Goal: Browse casually: Explore the website without a specific task or goal

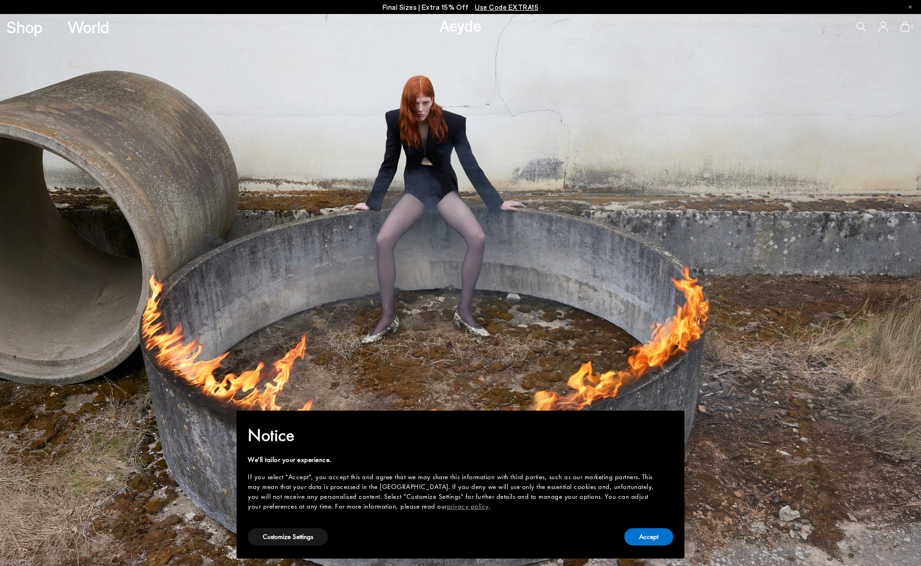
click at [295, 538] on button "Customize Settings" at bounding box center [288, 536] width 80 height 17
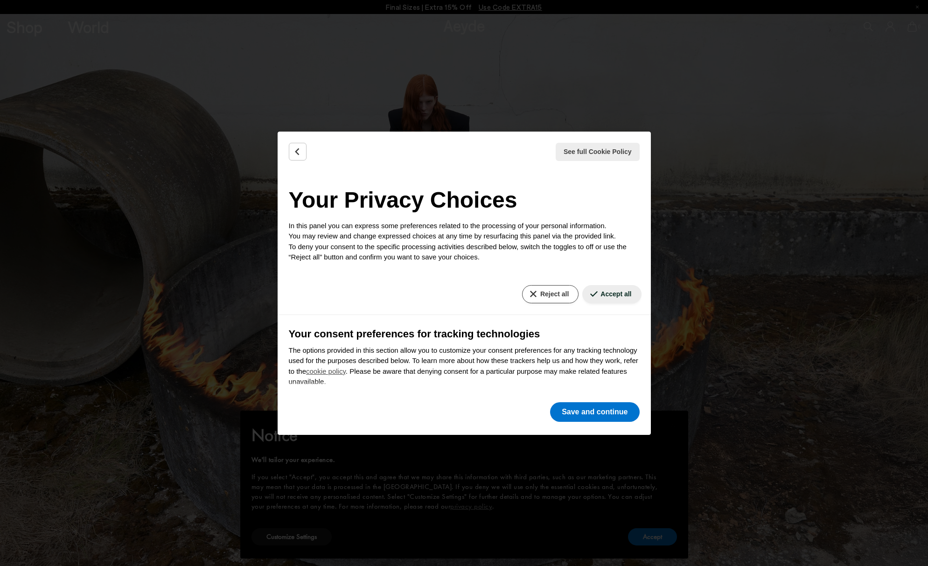
click at [542, 297] on button "Reject all" at bounding box center [550, 294] width 56 height 18
click at [552, 295] on button "Reject all" at bounding box center [550, 294] width 56 height 18
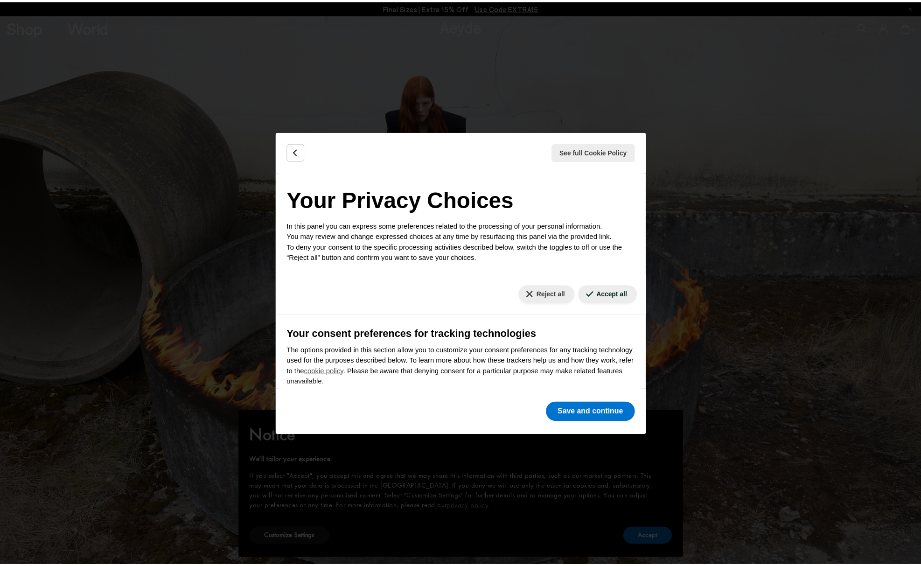
scroll to position [89, 0]
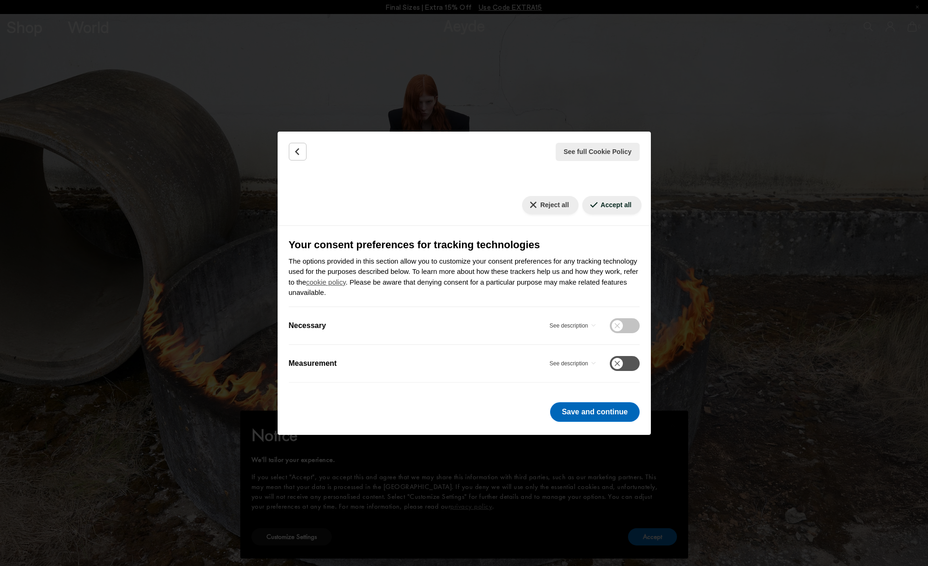
click at [587, 410] on button "Save and continue" at bounding box center [594, 412] width 89 height 20
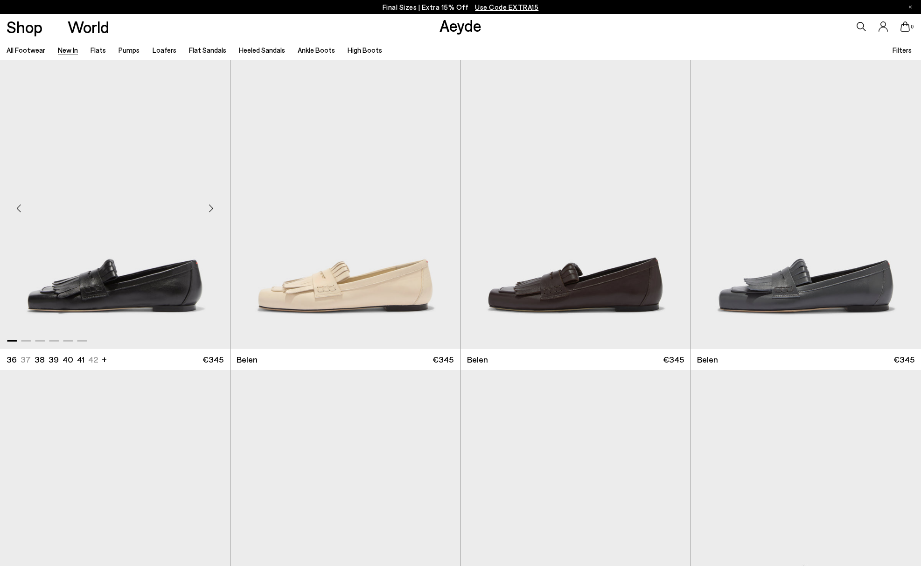
click at [213, 208] on div "Next slide" at bounding box center [211, 209] width 28 height 28
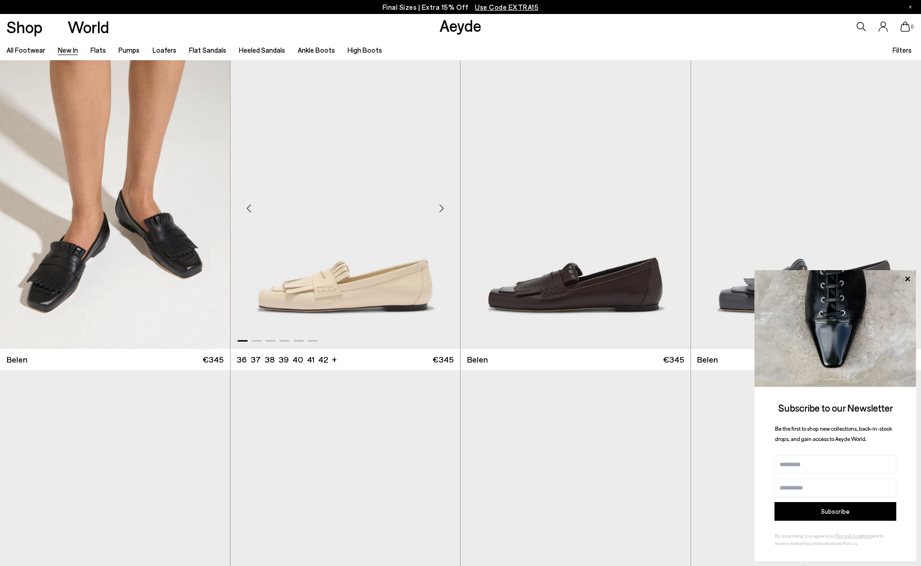
click at [439, 217] on div "Next slide" at bounding box center [442, 209] width 28 height 28
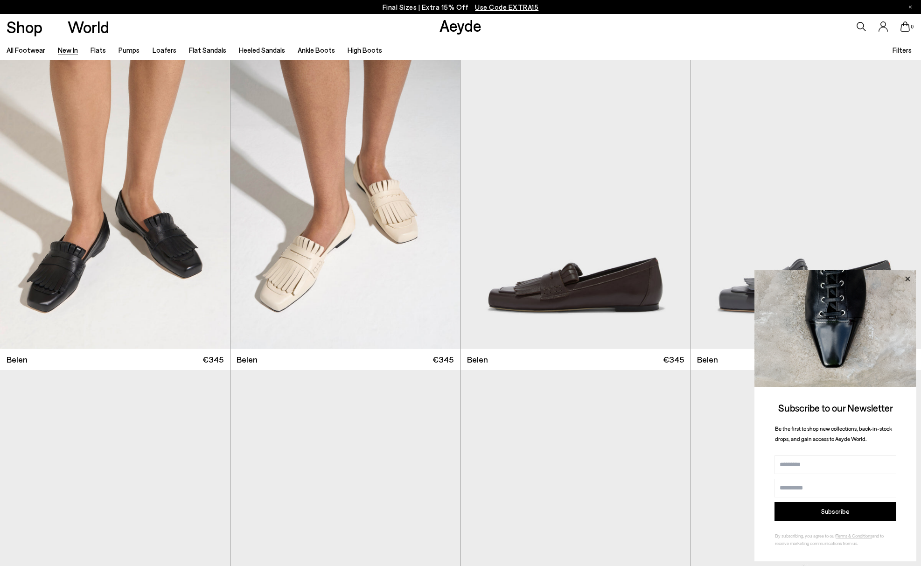
click at [909, 280] on icon at bounding box center [907, 278] width 5 height 5
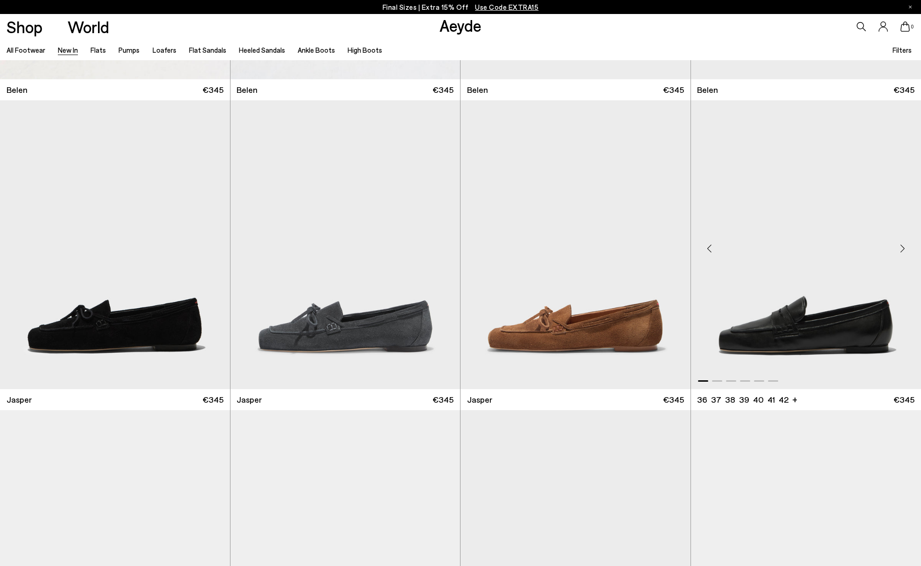
scroll to position [295, 0]
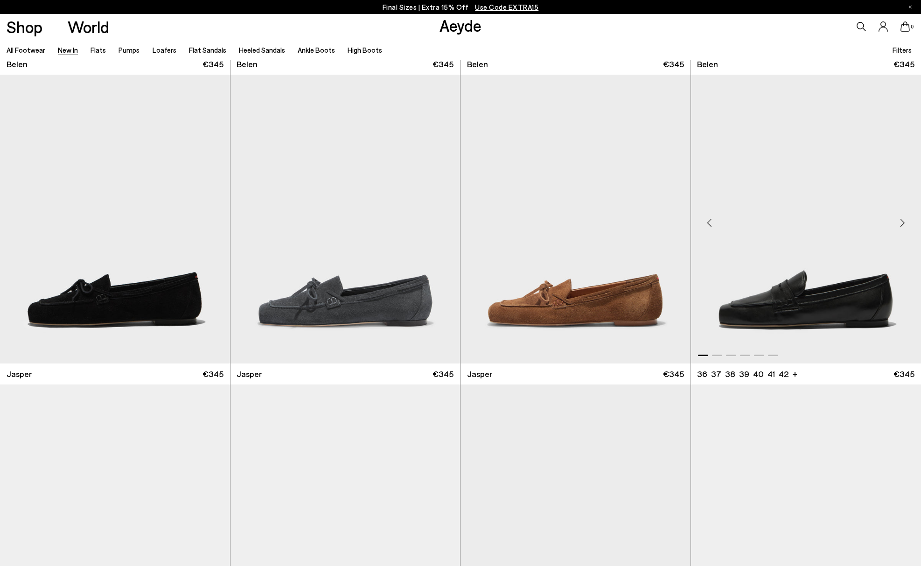
click at [905, 227] on div "Next slide" at bounding box center [903, 223] width 28 height 28
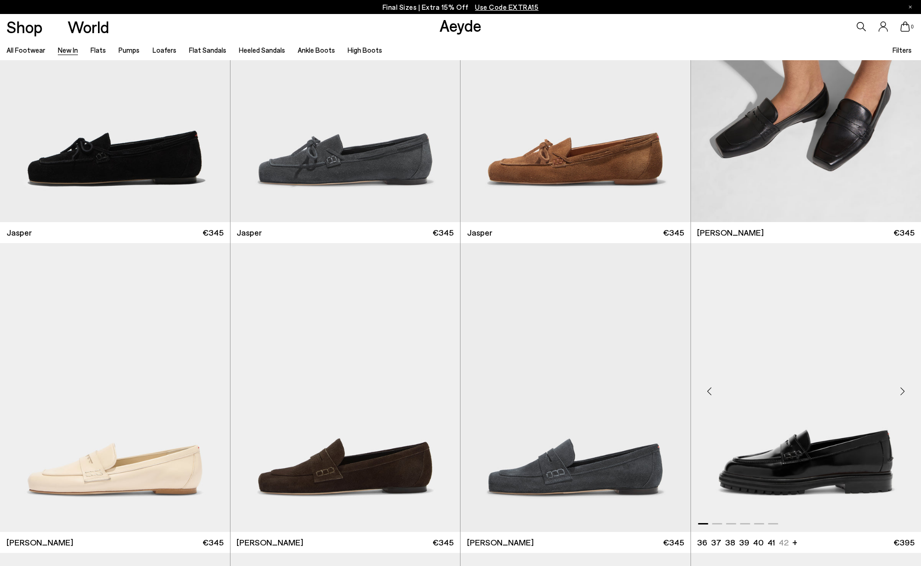
scroll to position [576, 0]
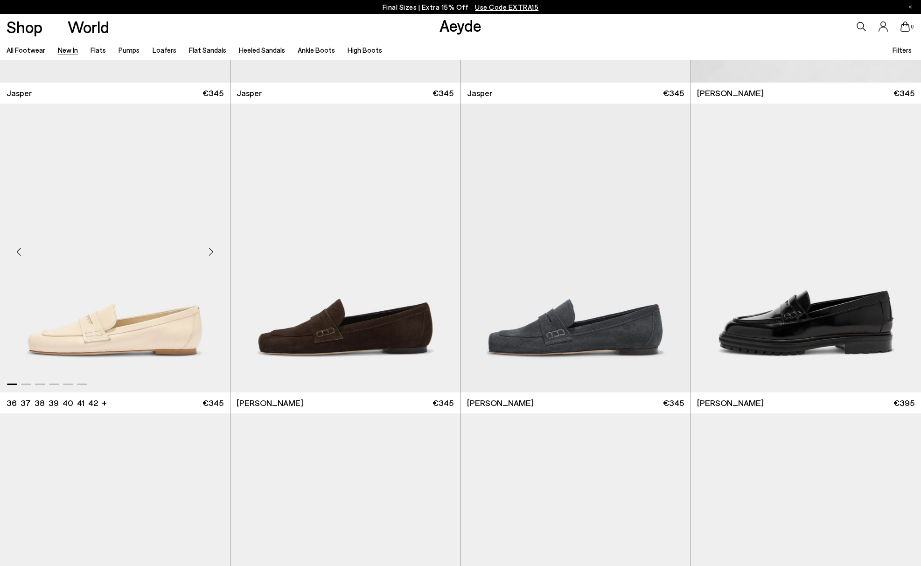
click at [214, 254] on div "Next slide" at bounding box center [211, 252] width 28 height 28
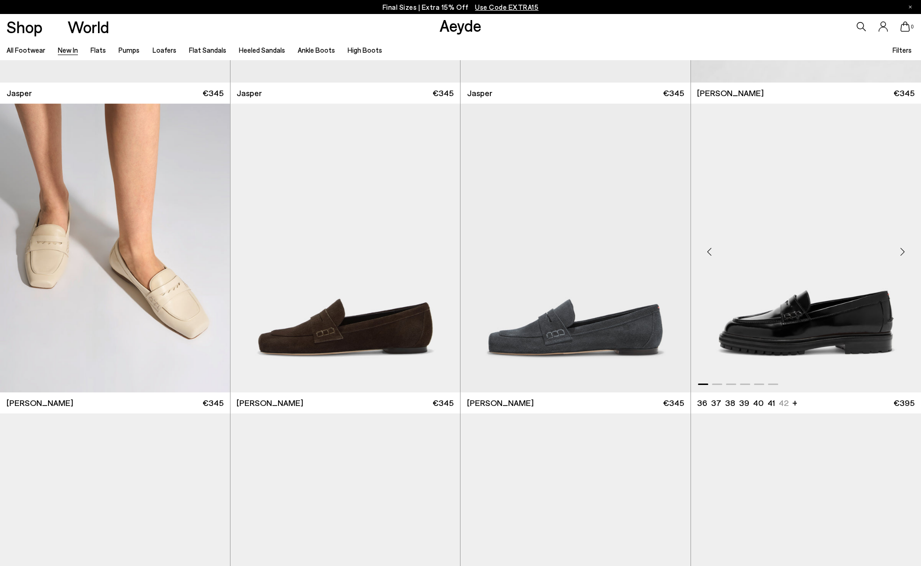
click at [907, 253] on div "Next slide" at bounding box center [903, 252] width 28 height 28
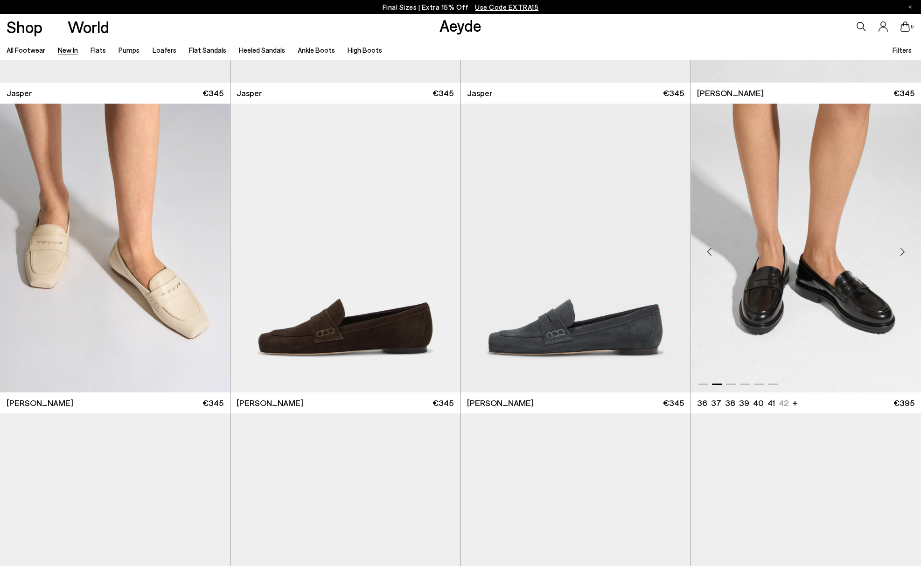
click at [905, 253] on div "Next slide" at bounding box center [903, 252] width 28 height 28
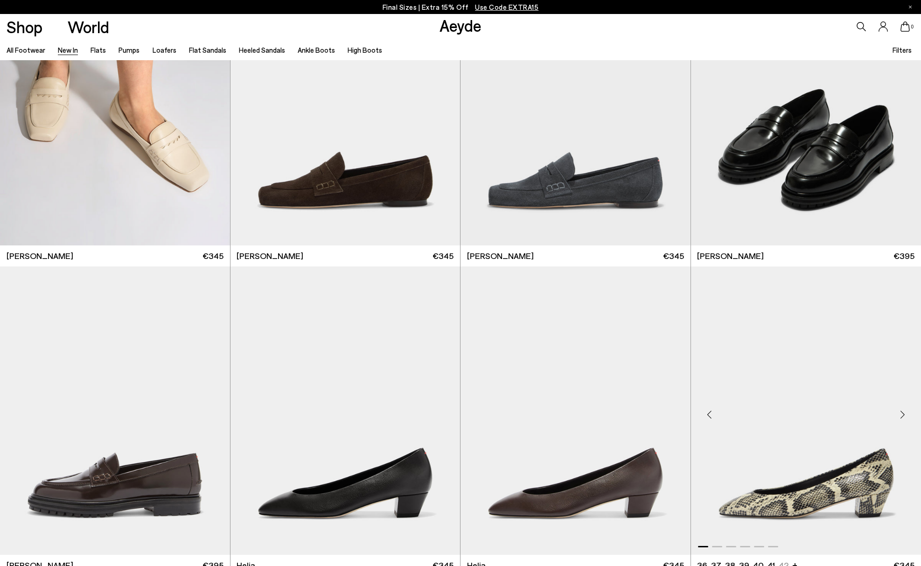
scroll to position [886, 0]
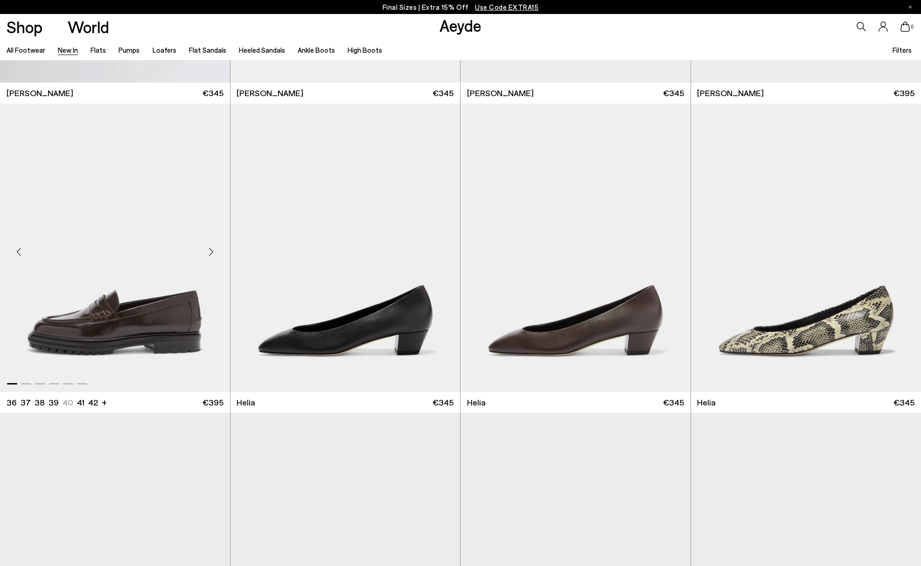
click at [212, 251] on div "Next slide" at bounding box center [211, 252] width 28 height 28
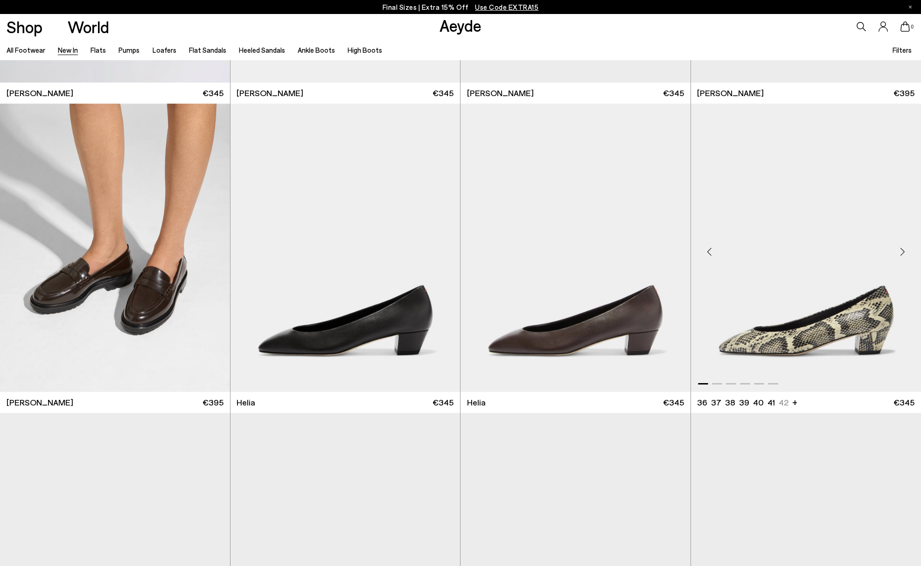
click at [898, 252] on div "Next slide" at bounding box center [903, 252] width 28 height 28
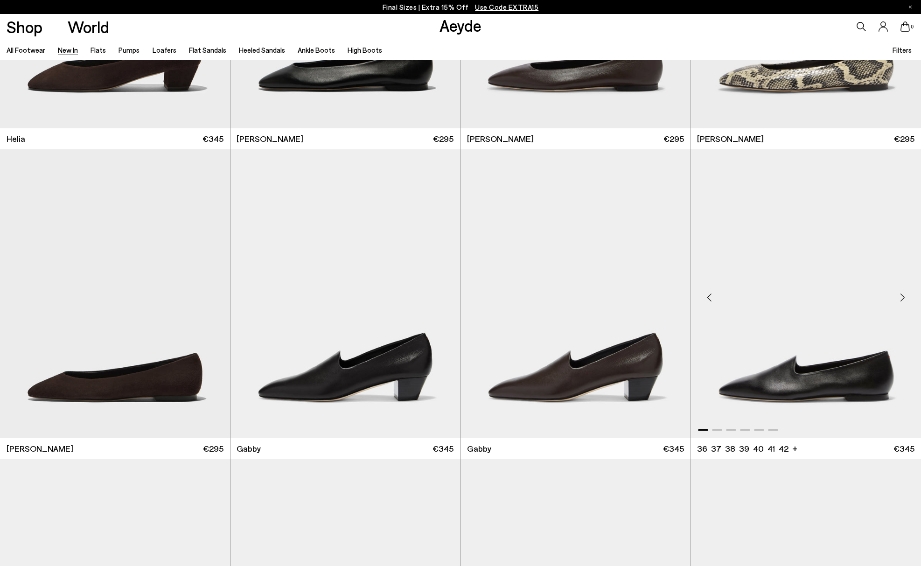
scroll to position [1594, 0]
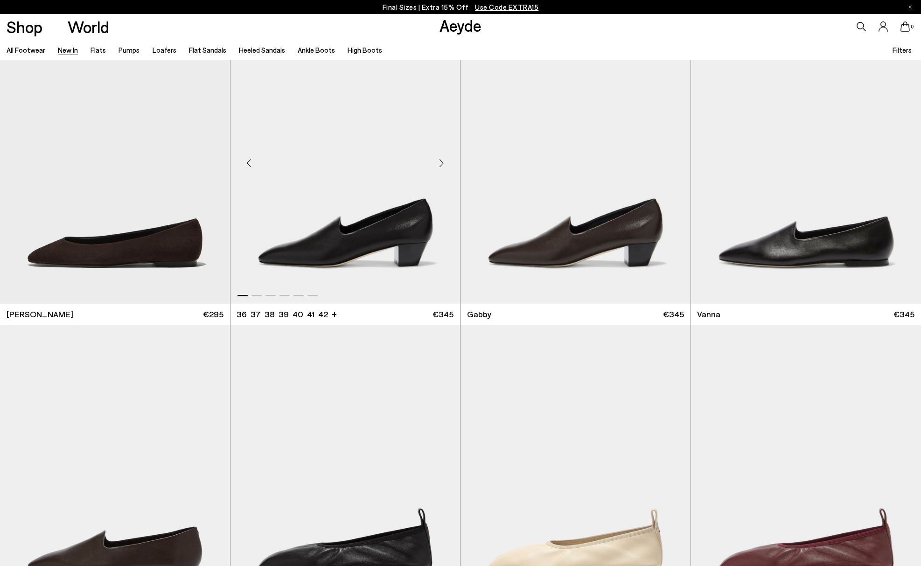
click at [444, 166] on div "Next slide" at bounding box center [442, 163] width 28 height 28
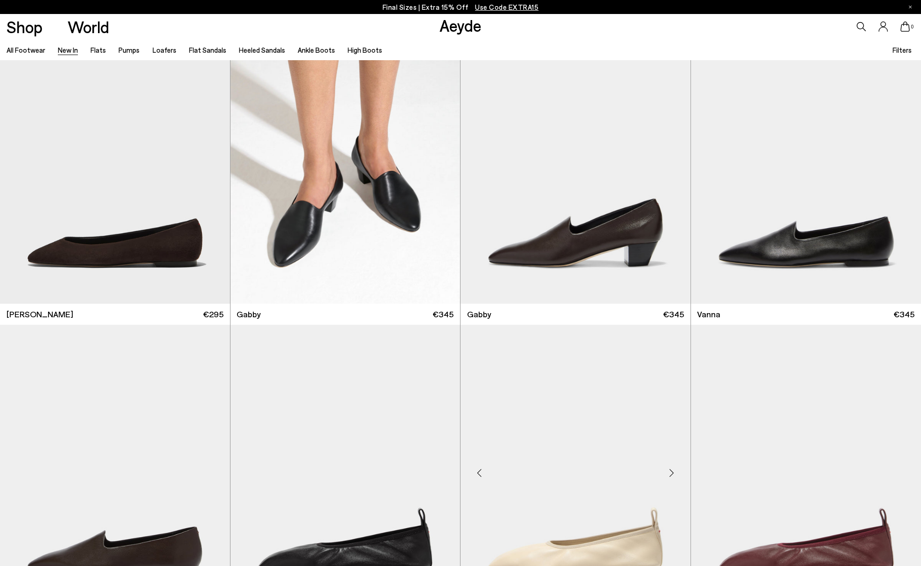
scroll to position [1912, 0]
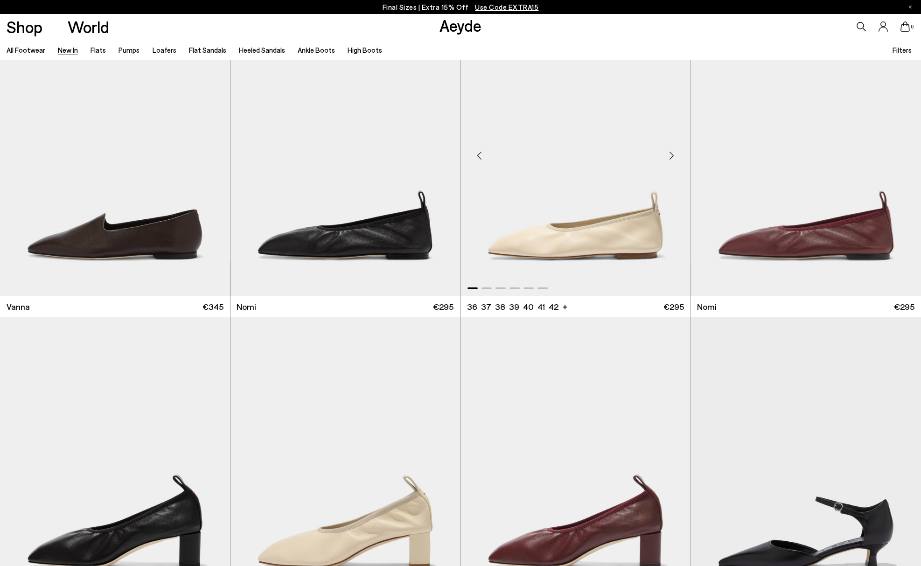
click at [671, 161] on div "Next slide" at bounding box center [672, 155] width 28 height 28
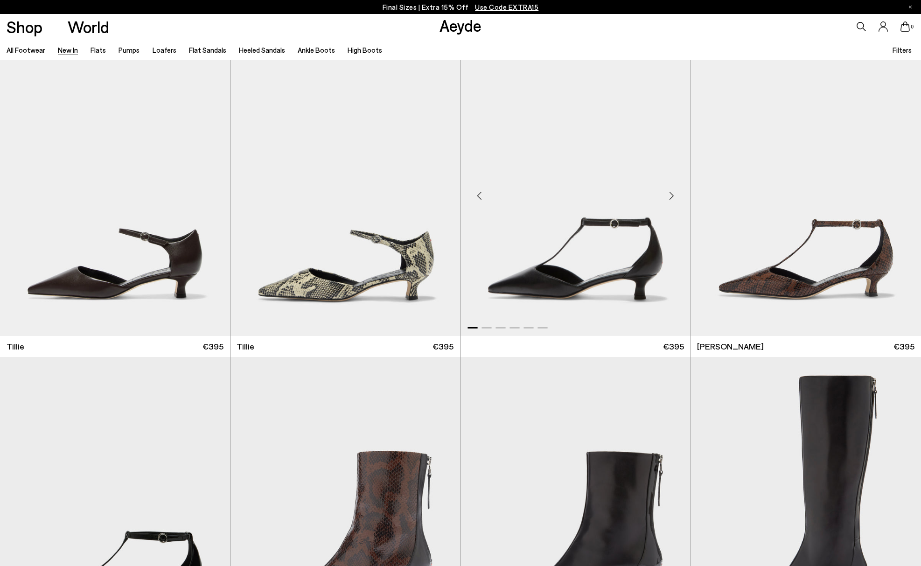
scroll to position [2607, 0]
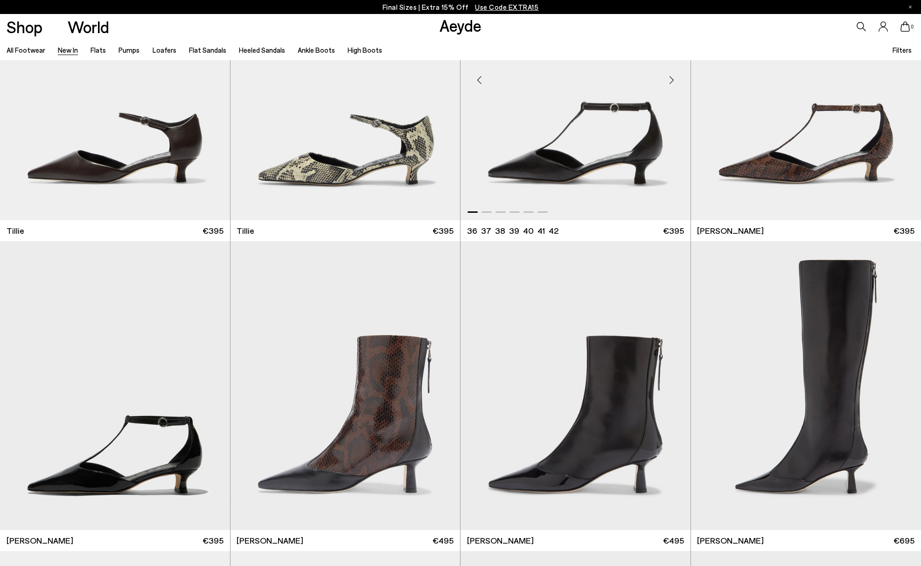
click at [672, 80] on div "Next slide" at bounding box center [672, 80] width 28 height 28
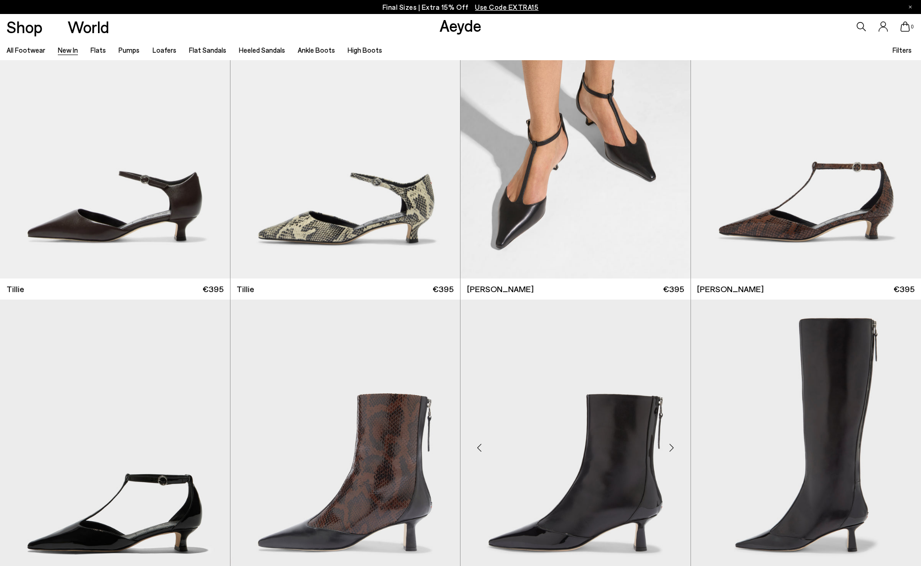
scroll to position [2800, 0]
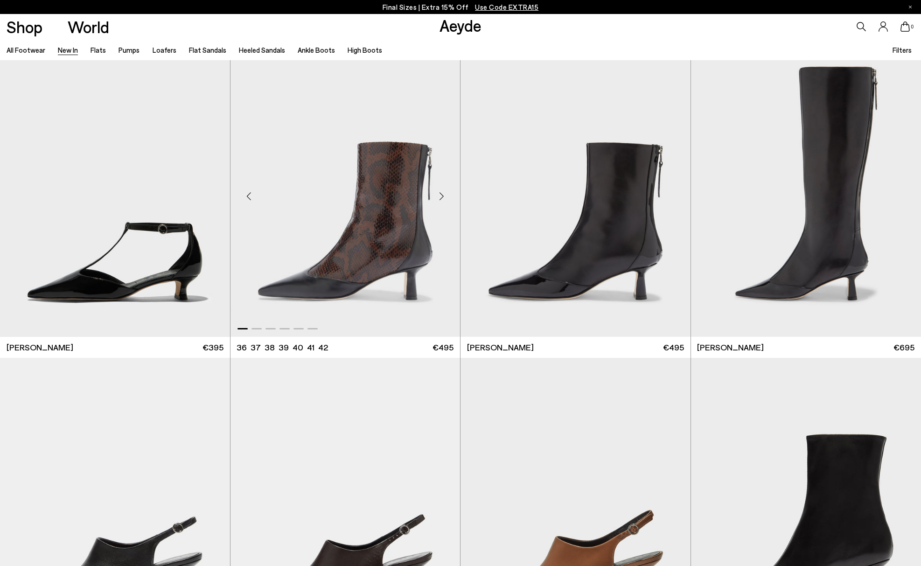
click at [438, 195] on div "Next slide" at bounding box center [442, 196] width 28 height 28
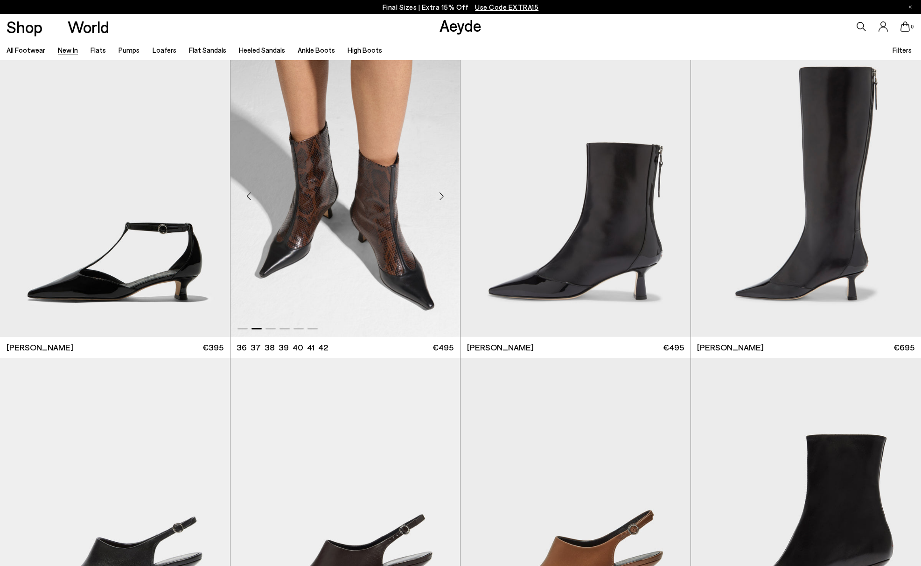
click at [438, 195] on div "Next slide" at bounding box center [442, 196] width 28 height 28
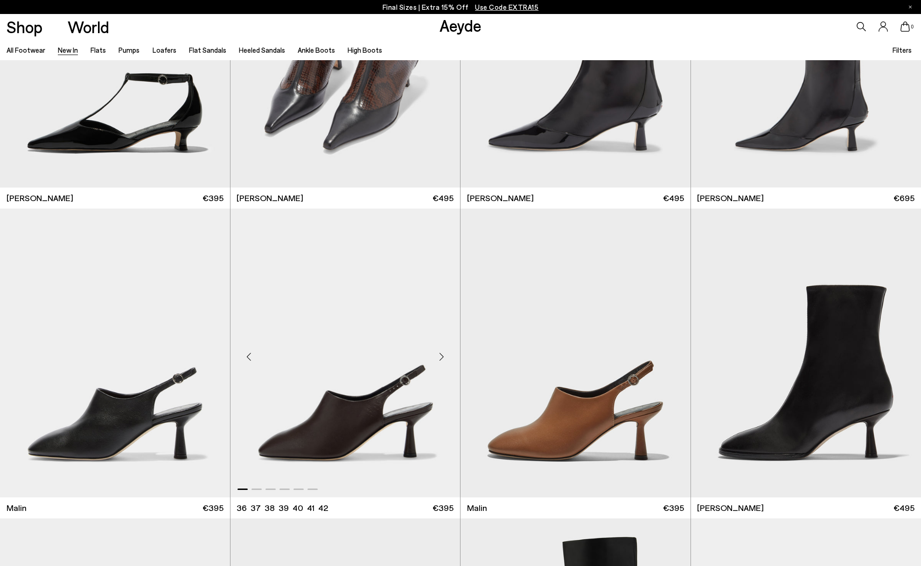
scroll to position [3037, 0]
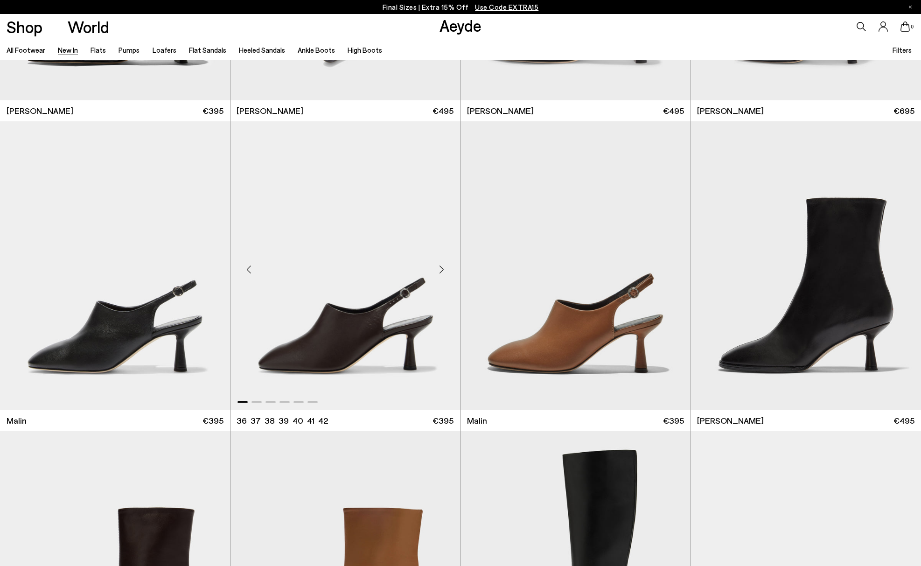
click at [436, 268] on div "Next slide" at bounding box center [442, 270] width 28 height 28
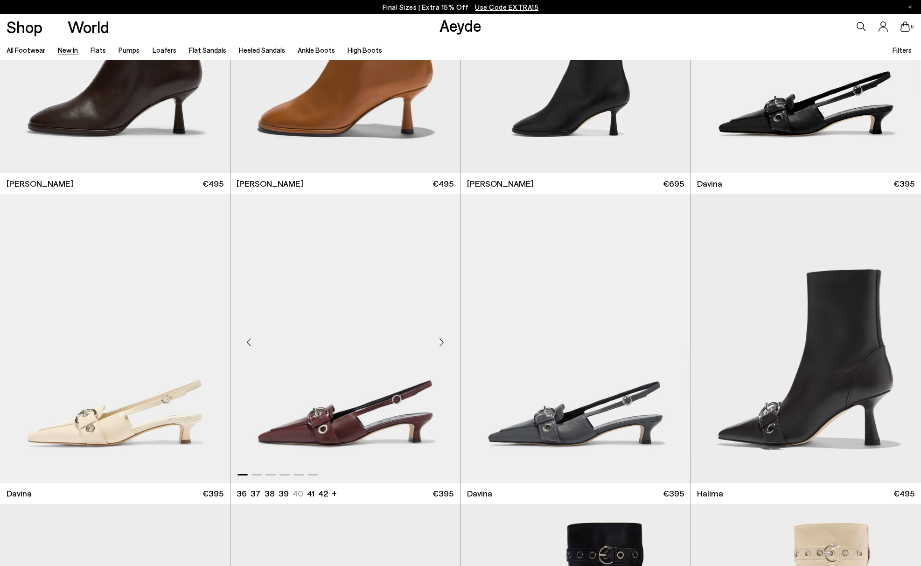
scroll to position [3710, 0]
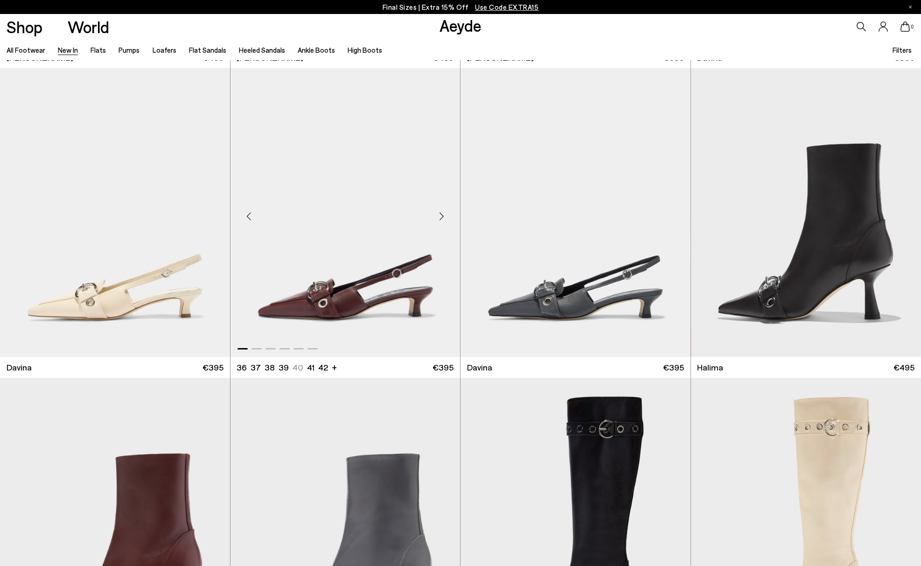
click at [444, 217] on div "Next slide" at bounding box center [442, 216] width 28 height 28
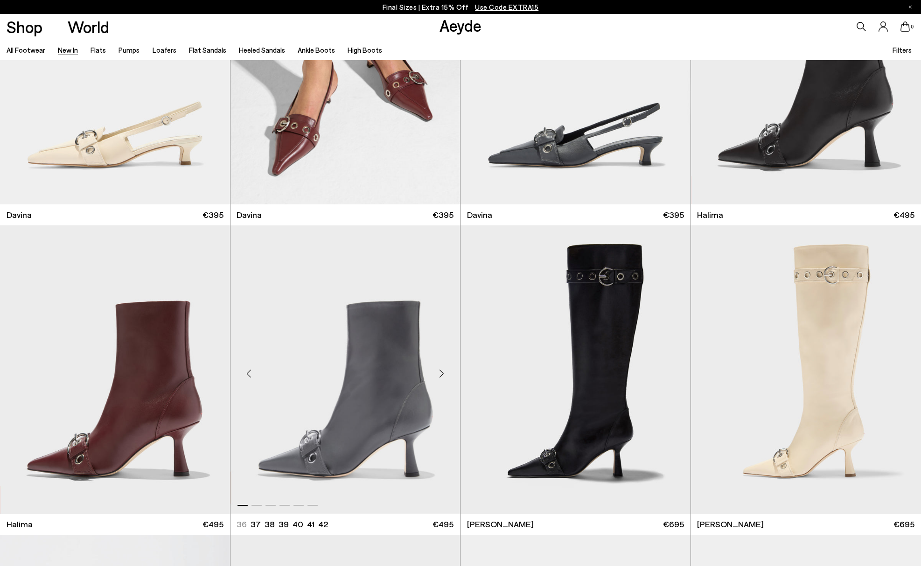
scroll to position [4176, 0]
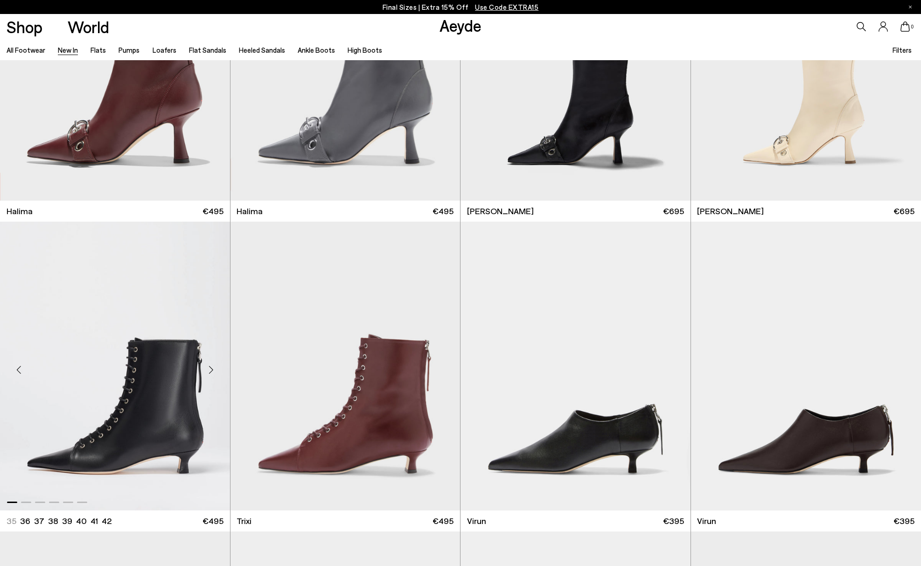
click at [214, 372] on div "Next slide" at bounding box center [211, 370] width 28 height 28
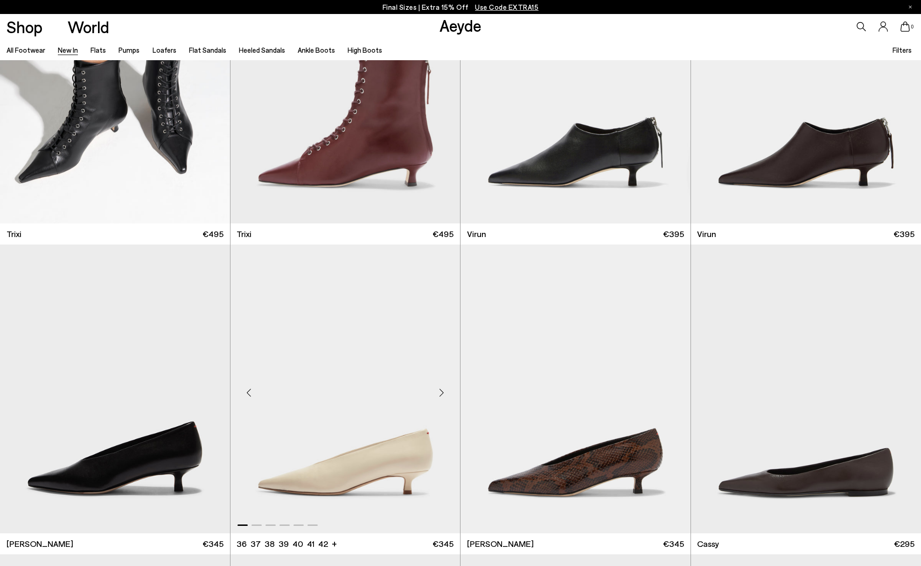
scroll to position [4764, 0]
